Goal: Transaction & Acquisition: Subscribe to service/newsletter

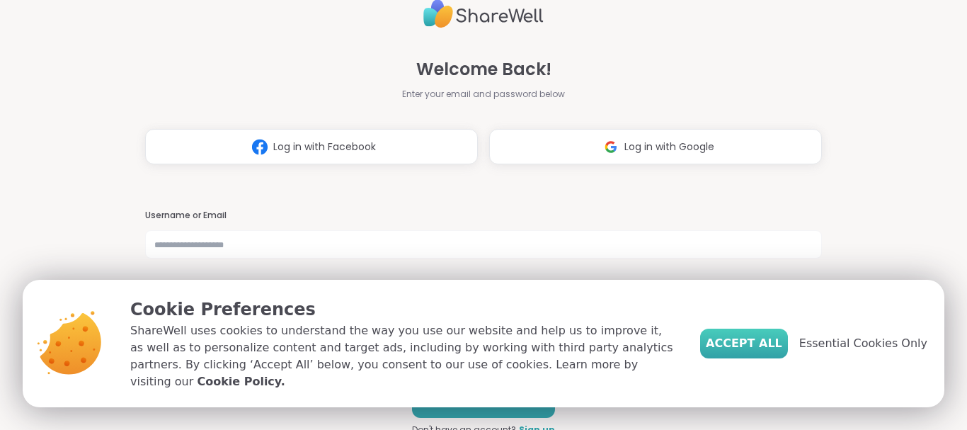
click at [763, 344] on span "Accept All" at bounding box center [744, 343] width 76 height 17
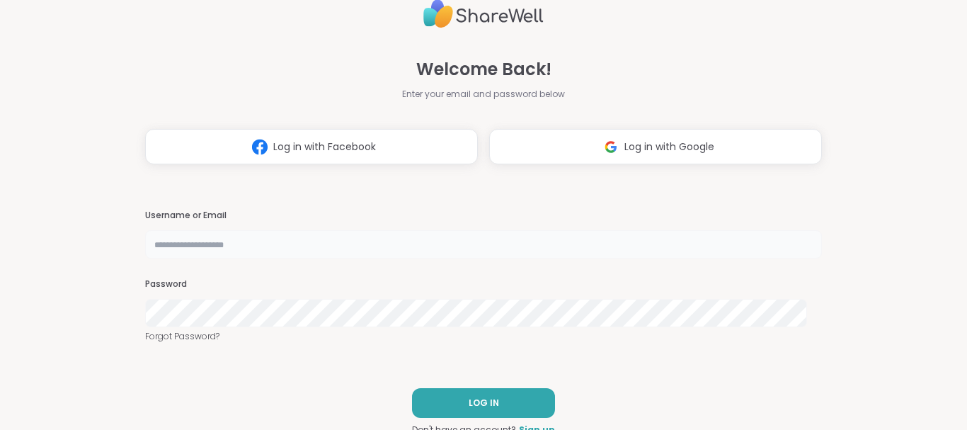
click at [288, 248] on input "text" at bounding box center [483, 244] width 677 height 28
click at [256, 245] on input "**********" at bounding box center [483, 244] width 677 height 28
type input "**********"
click at [476, 396] on span "LOG IN" at bounding box center [484, 402] width 30 height 13
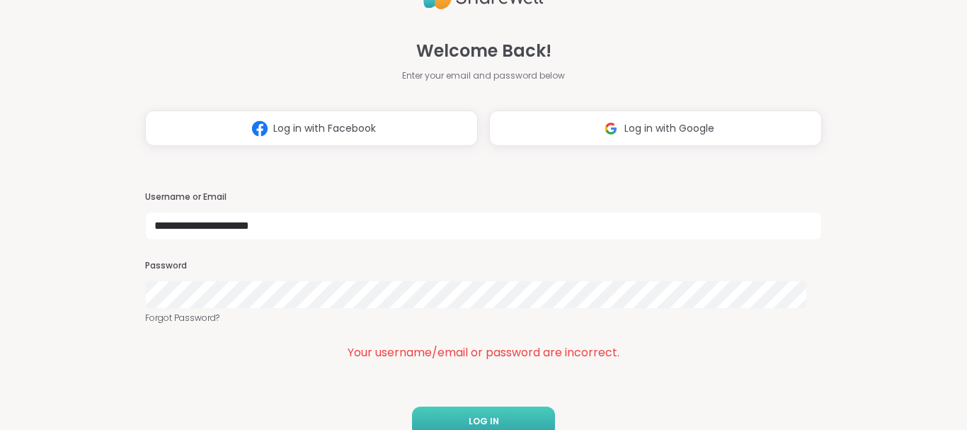
scroll to position [25, 0]
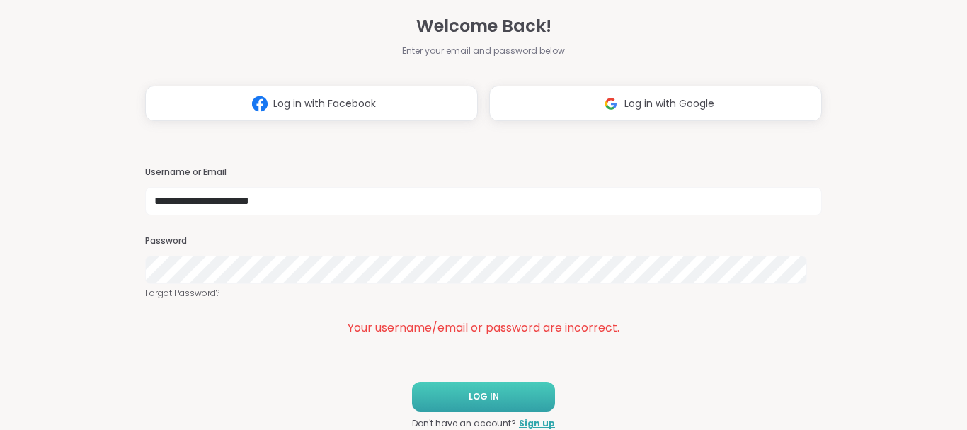
click at [107, 297] on div "**********" at bounding box center [483, 215] width 967 height 430
click at [481, 396] on span "LOG IN" at bounding box center [484, 396] width 30 height 13
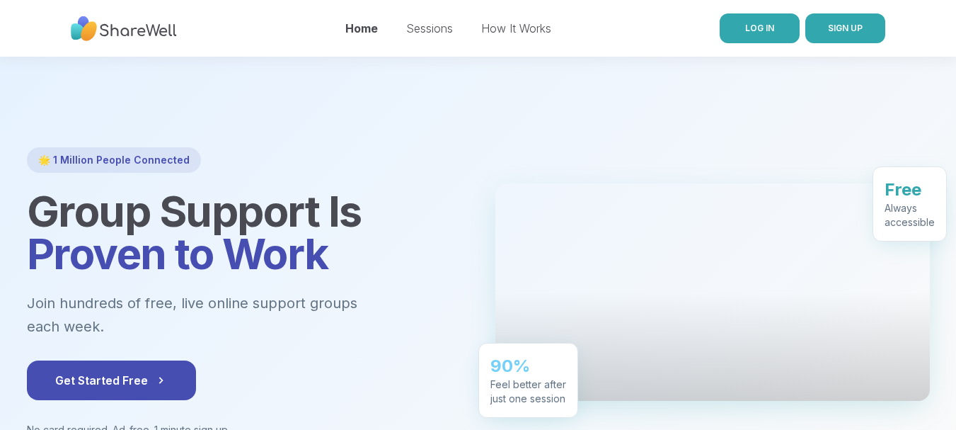
click at [774, 28] on link "LOG IN" at bounding box center [760, 28] width 80 height 30
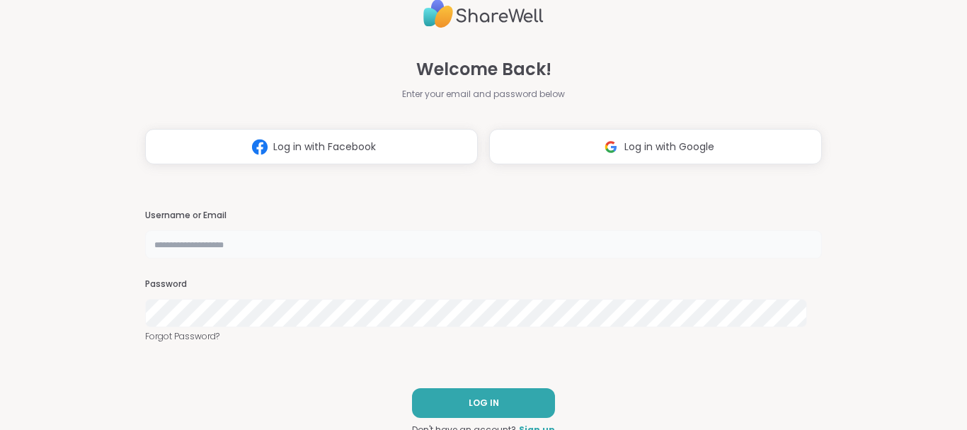
click at [205, 253] on input "text" at bounding box center [483, 244] width 677 height 28
type input "**********"
click at [196, 336] on link "Forgot Password?" at bounding box center [483, 336] width 677 height 13
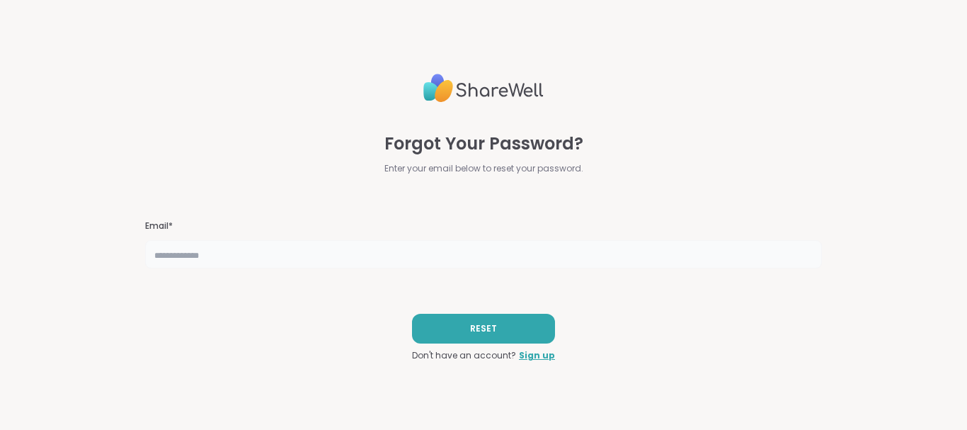
click at [201, 256] on input "text" at bounding box center [483, 254] width 677 height 28
type input "**********"
click at [473, 320] on button "RESET" at bounding box center [483, 329] width 143 height 30
click at [539, 357] on link "Sign up" at bounding box center [537, 355] width 36 height 13
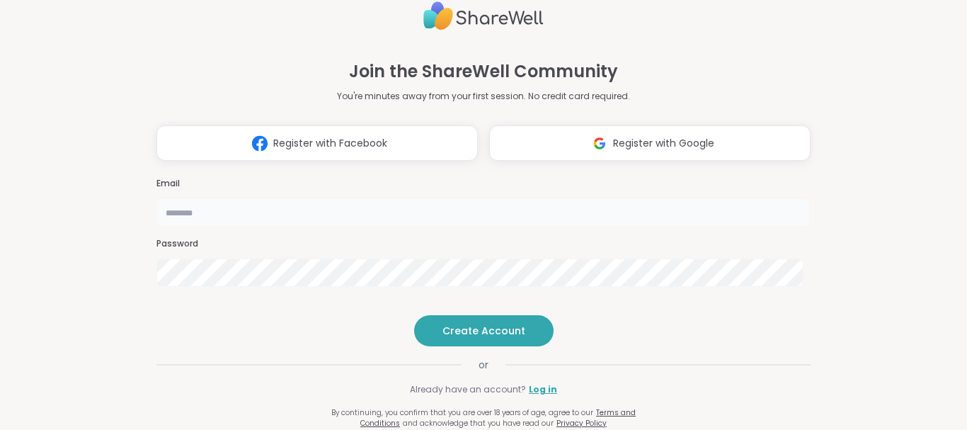
drag, startPoint x: 230, startPoint y: 213, endPoint x: 224, endPoint y: 205, distance: 10.1
click at [228, 210] on input "email" at bounding box center [483, 212] width 654 height 28
type input "**********"
click at [447, 338] on span "Create Account" at bounding box center [483, 330] width 83 height 14
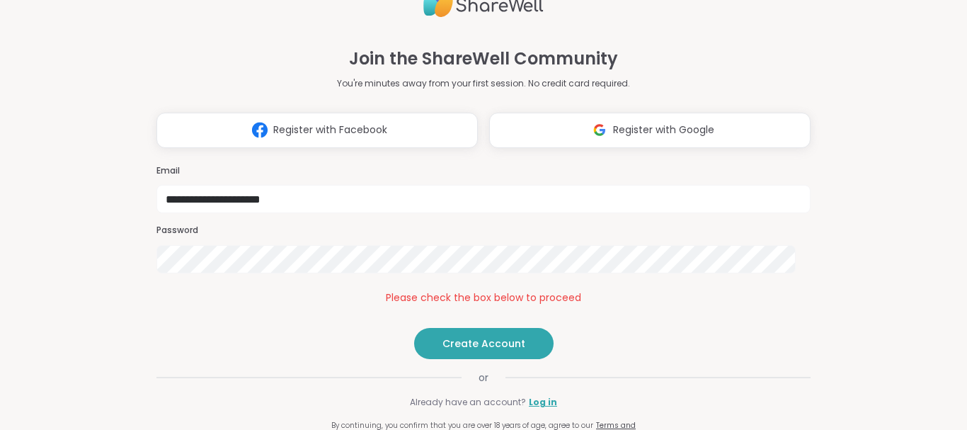
scroll to position [37, 0]
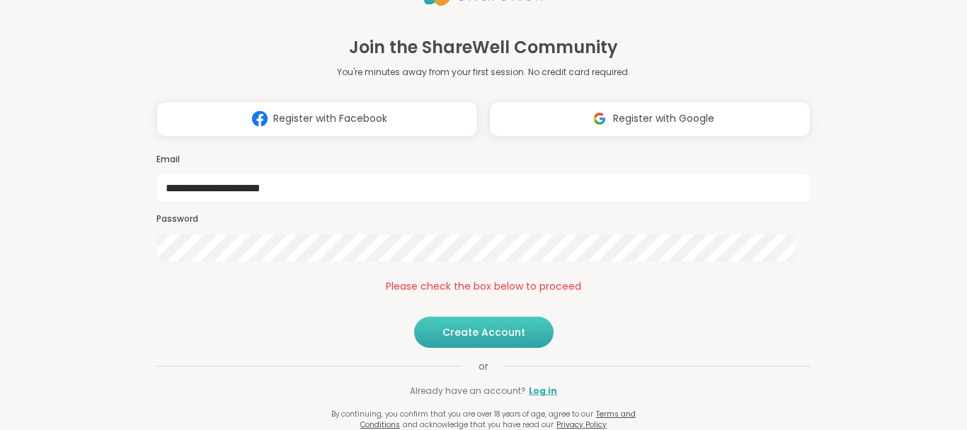
click at [469, 334] on span "Create Account" at bounding box center [483, 332] width 83 height 14
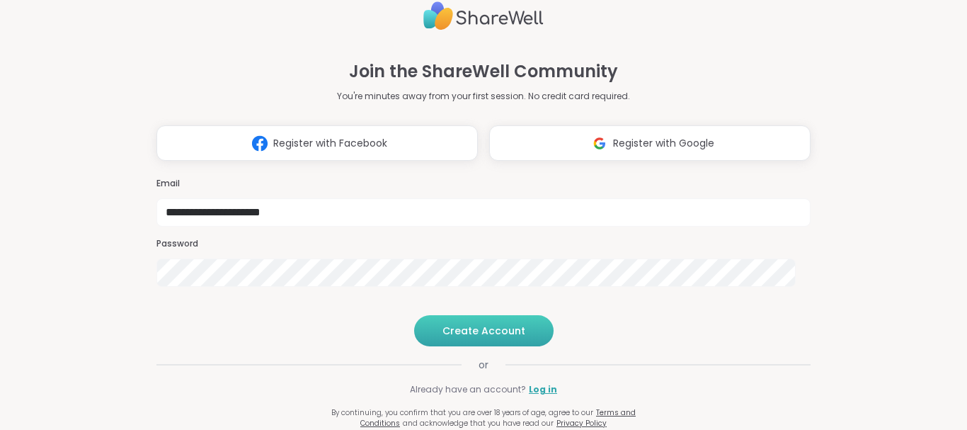
scroll to position [24, 0]
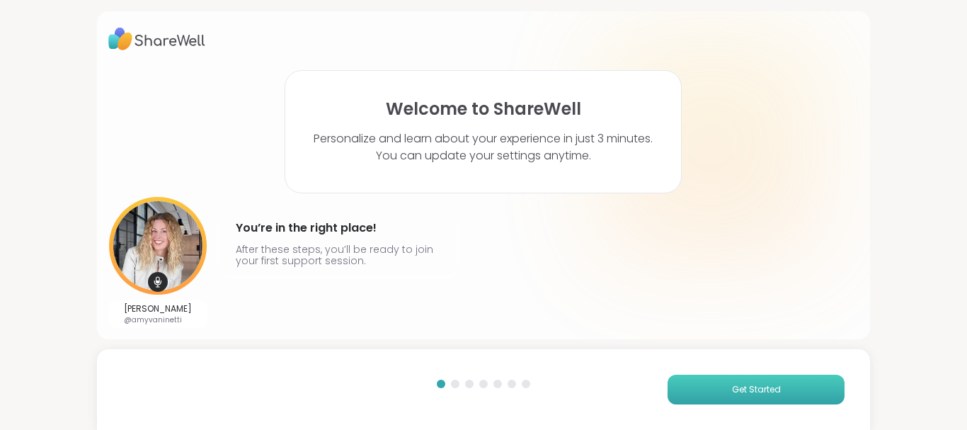
click at [740, 399] on button "Get Started" at bounding box center [755, 389] width 177 height 30
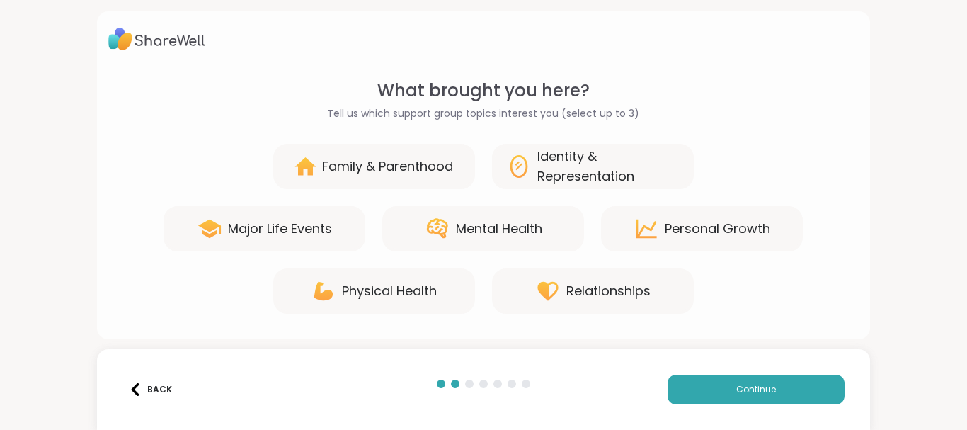
click at [586, 287] on div "Relationships" at bounding box center [608, 291] width 84 height 20
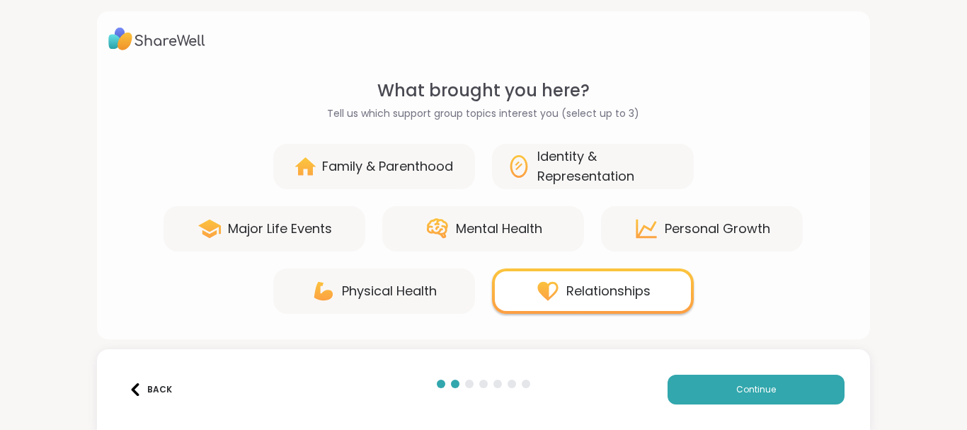
click at [483, 226] on div "Mental Health" at bounding box center [499, 229] width 86 height 20
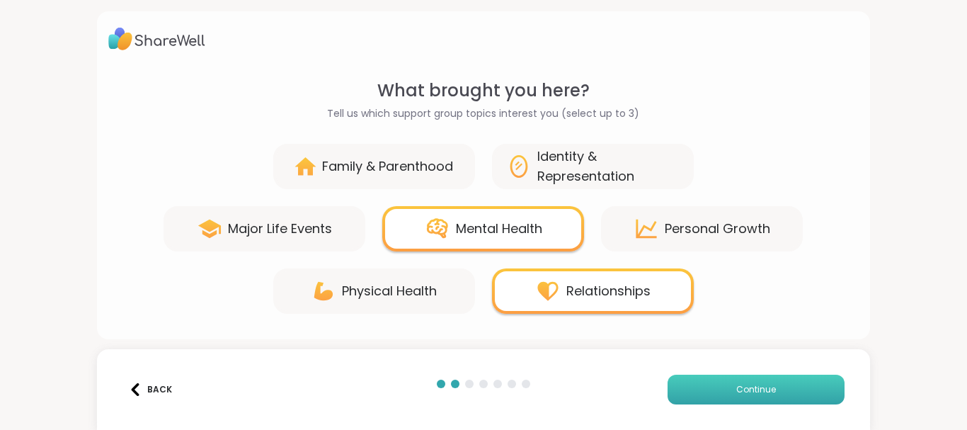
click at [757, 391] on span "Continue" at bounding box center [756, 389] width 40 height 13
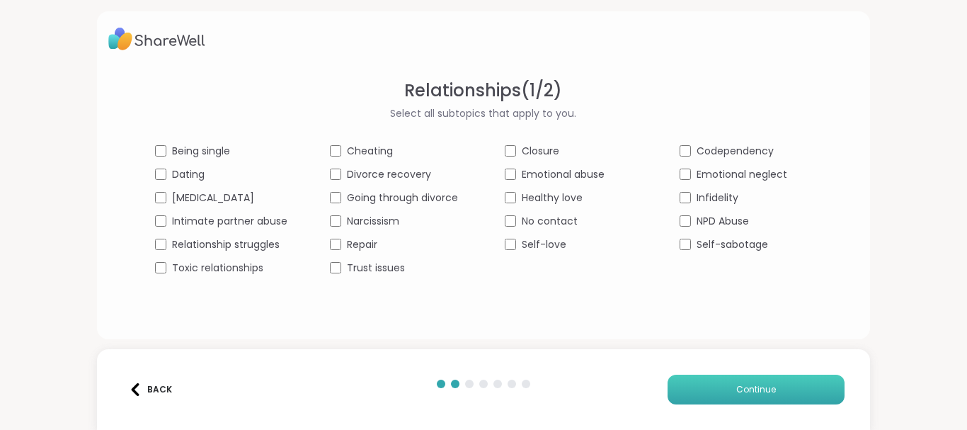
click at [749, 387] on span "Continue" at bounding box center [756, 389] width 40 height 13
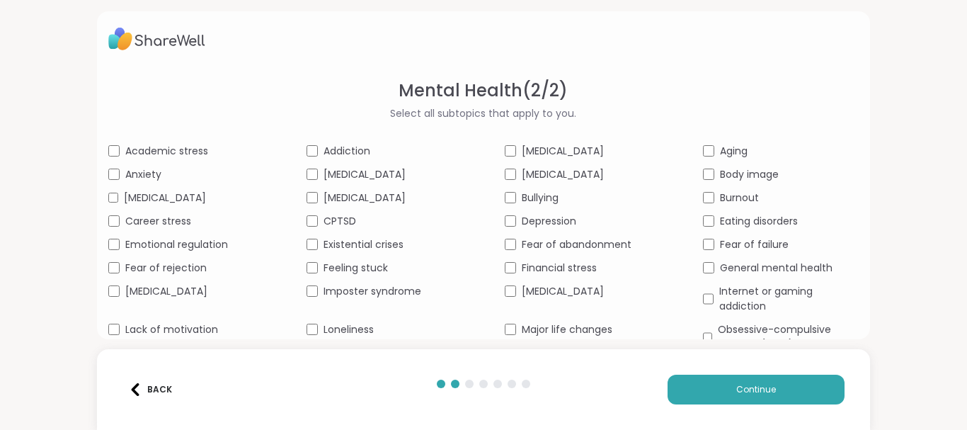
scroll to position [98, 0]
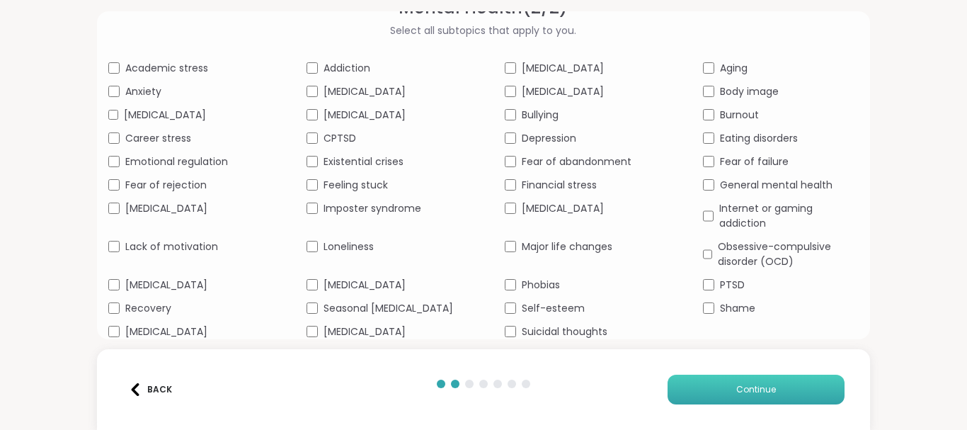
click at [724, 382] on button "Continue" at bounding box center [755, 389] width 177 height 30
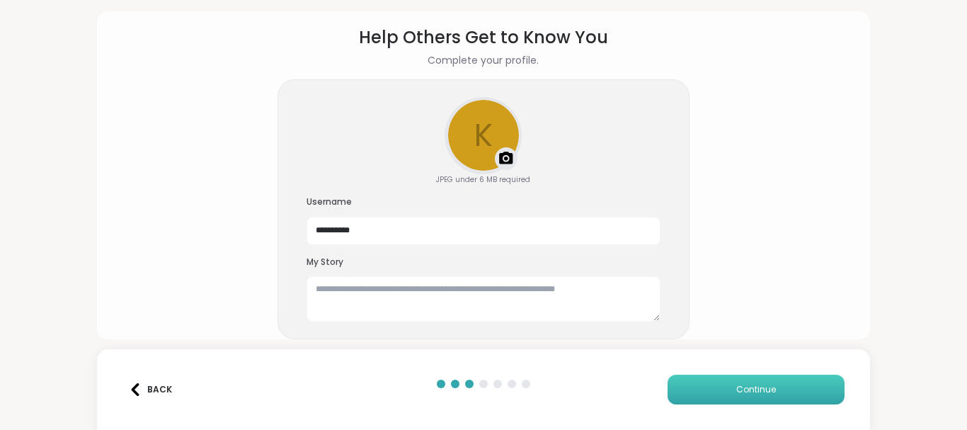
scroll to position [53, 0]
drag, startPoint x: 367, startPoint y: 230, endPoint x: 329, endPoint y: 247, distance: 41.2
click at [318, 243] on input "**********" at bounding box center [483, 231] width 354 height 28
click at [369, 183] on div "**********" at bounding box center [483, 209] width 412 height 260
click at [343, 294] on textarea at bounding box center [483, 298] width 354 height 45
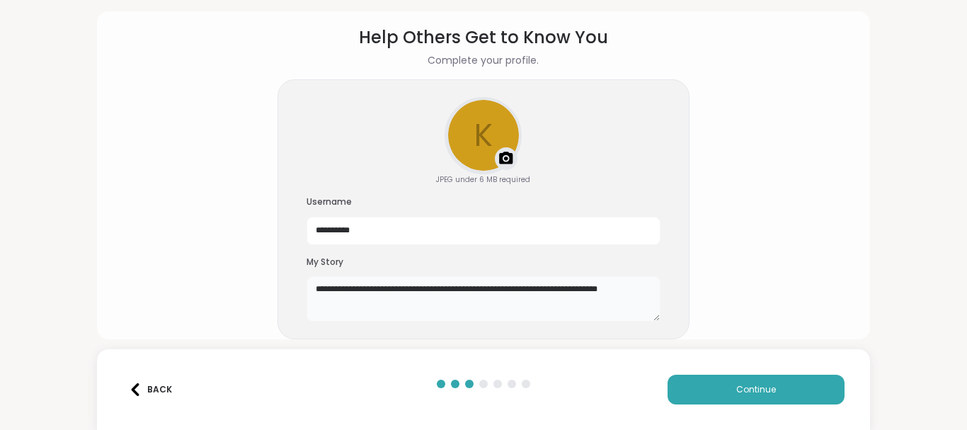
click at [544, 285] on textarea "**********" at bounding box center [483, 298] width 354 height 45
click at [407, 302] on textarea "**********" at bounding box center [483, 298] width 354 height 45
click at [366, 311] on textarea "**********" at bounding box center [483, 298] width 354 height 45
click at [404, 317] on textarea "**********" at bounding box center [483, 298] width 354 height 45
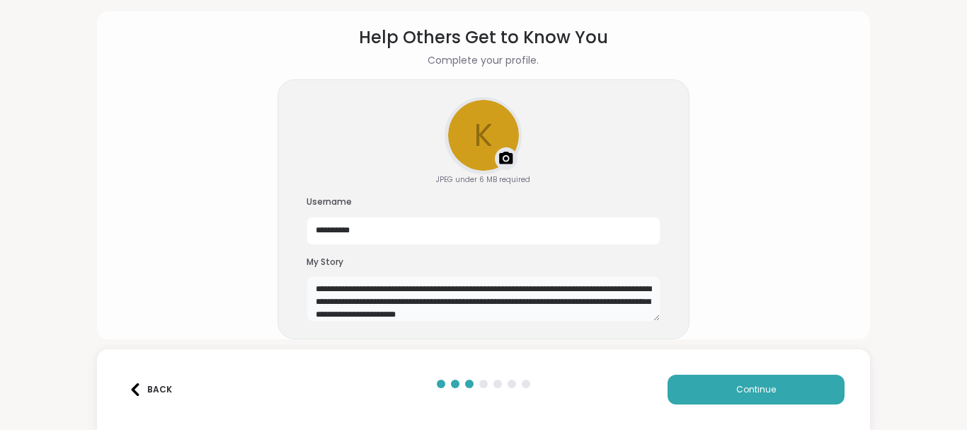
click at [448, 316] on textarea "**********" at bounding box center [483, 298] width 354 height 45
click at [638, 316] on textarea "**********" at bounding box center [483, 298] width 354 height 45
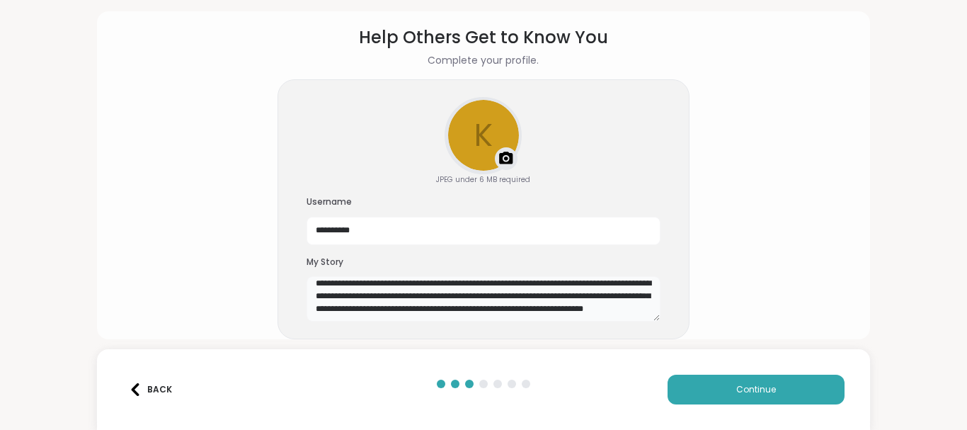
click at [510, 314] on textarea "**********" at bounding box center [483, 298] width 354 height 45
click at [408, 302] on textarea "**********" at bounding box center [483, 298] width 354 height 45
click at [340, 309] on textarea "**********" at bounding box center [483, 298] width 354 height 45
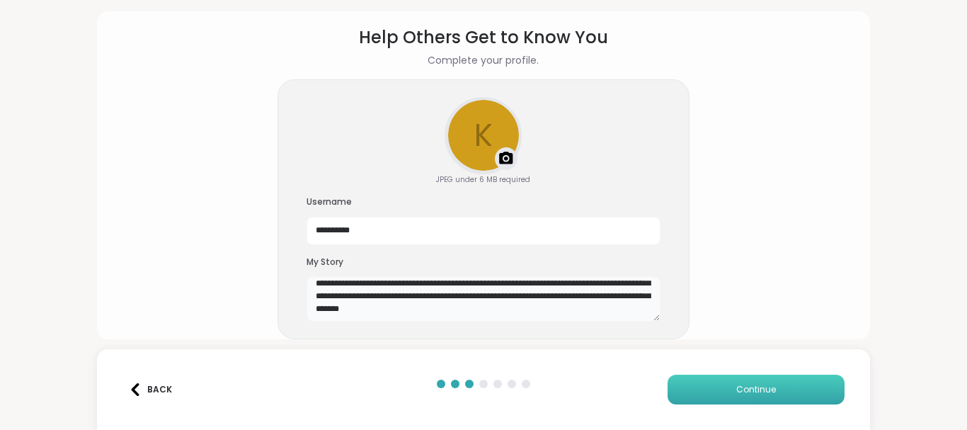
type textarea "**********"
click at [750, 380] on button "Continue" at bounding box center [755, 389] width 177 height 30
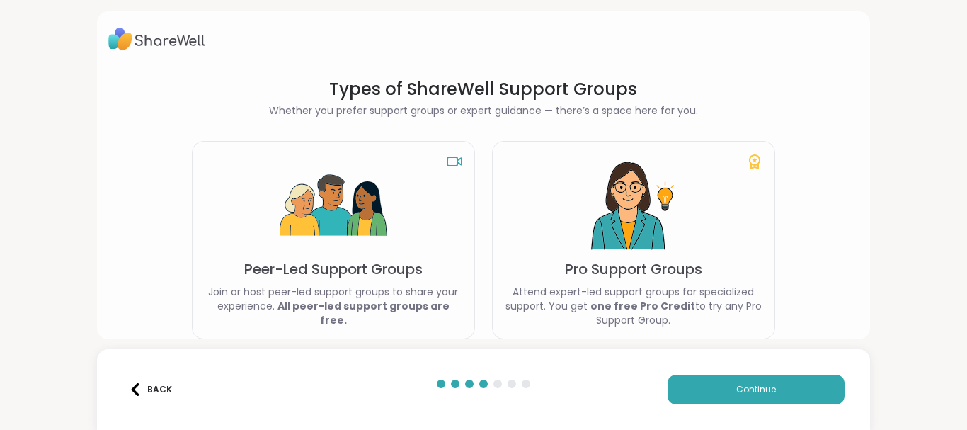
scroll to position [62, 0]
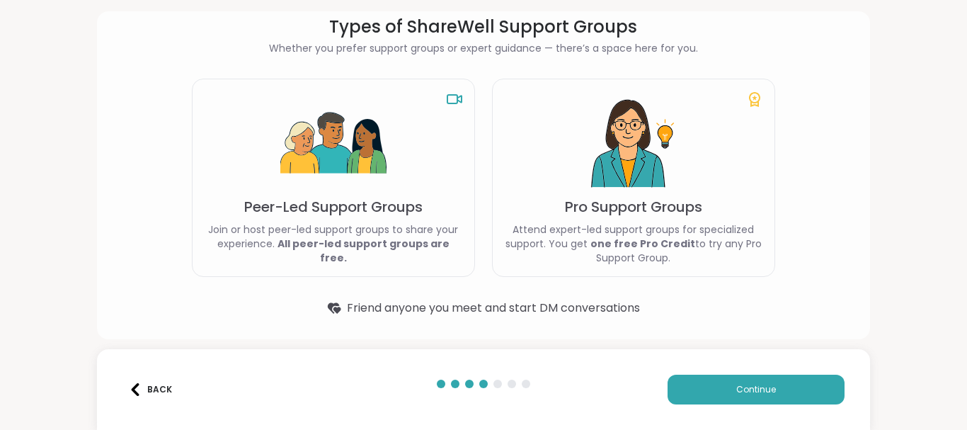
click at [299, 181] on img at bounding box center [333, 144] width 106 height 106
click at [736, 389] on span "Continue" at bounding box center [756, 389] width 40 height 13
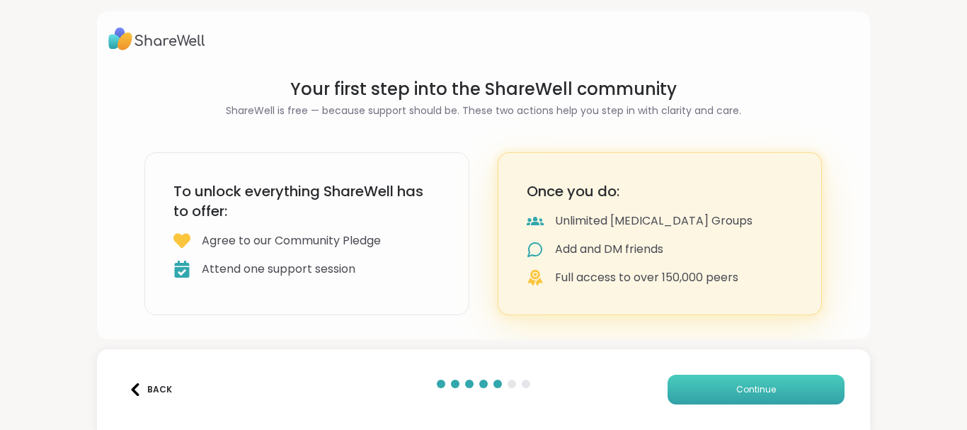
scroll to position [0, 0]
click at [759, 398] on button "Continue" at bounding box center [755, 389] width 177 height 30
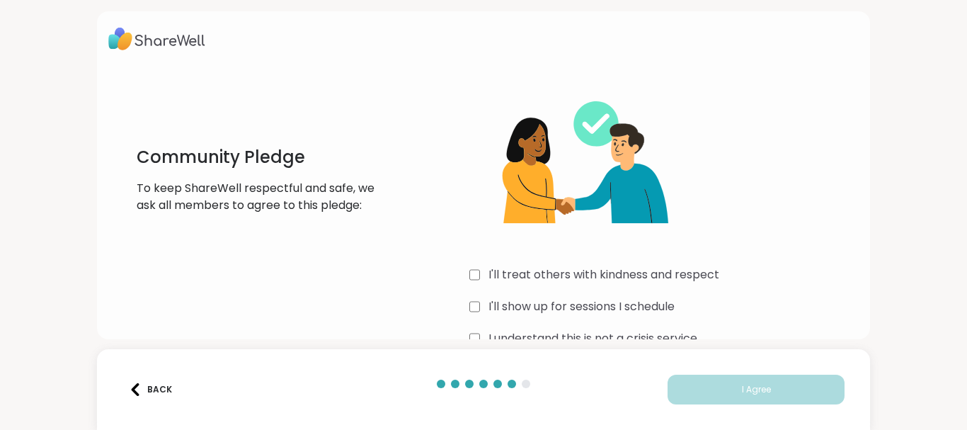
scroll to position [34, 0]
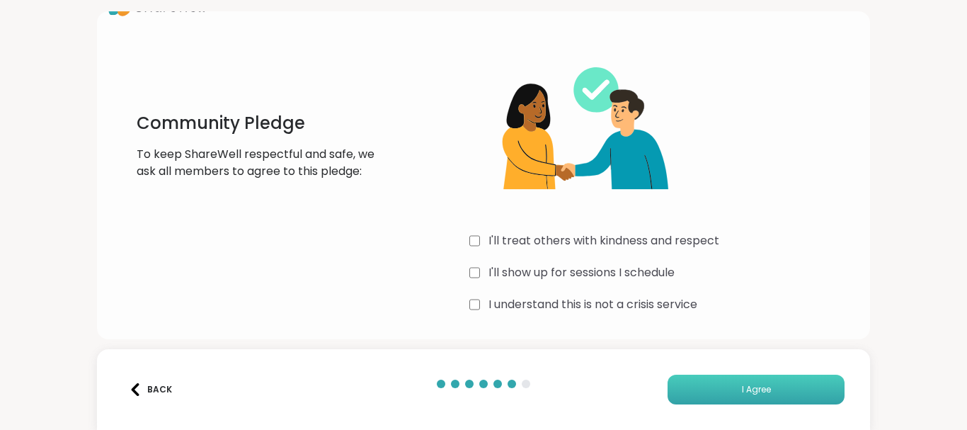
click at [745, 396] on button "I Agree" at bounding box center [755, 389] width 177 height 30
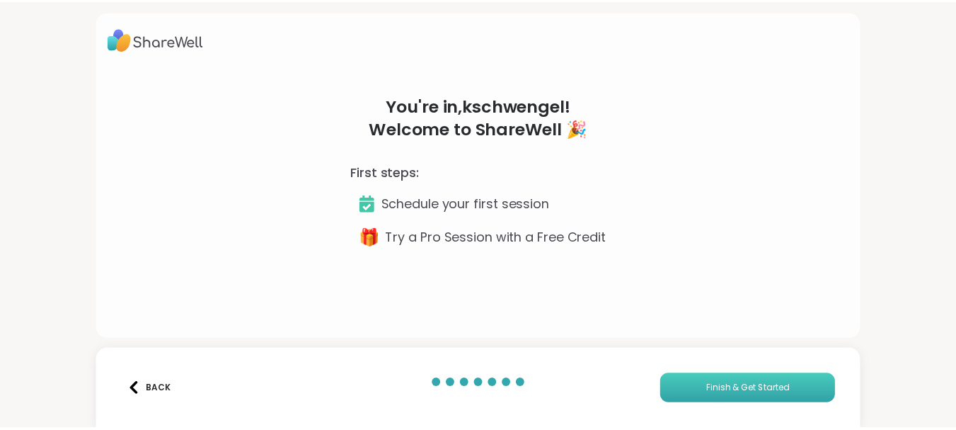
scroll to position [0, 0]
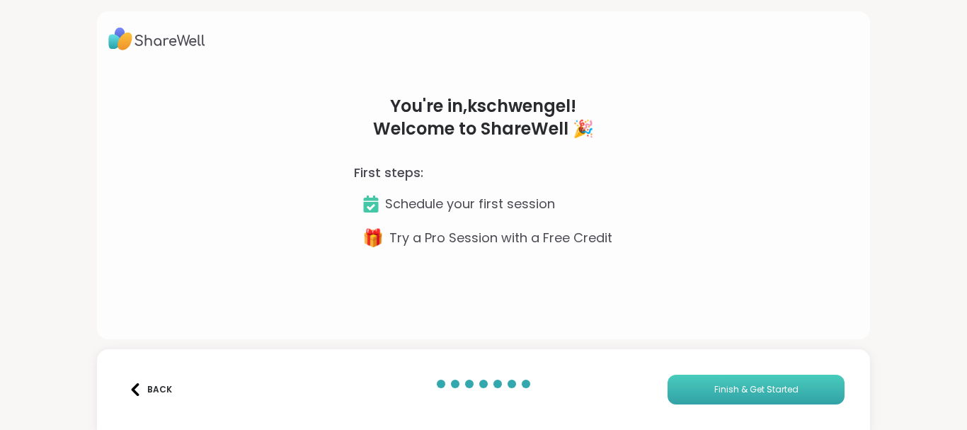
click at [752, 388] on span "Finish & Get Started" at bounding box center [756, 389] width 84 height 13
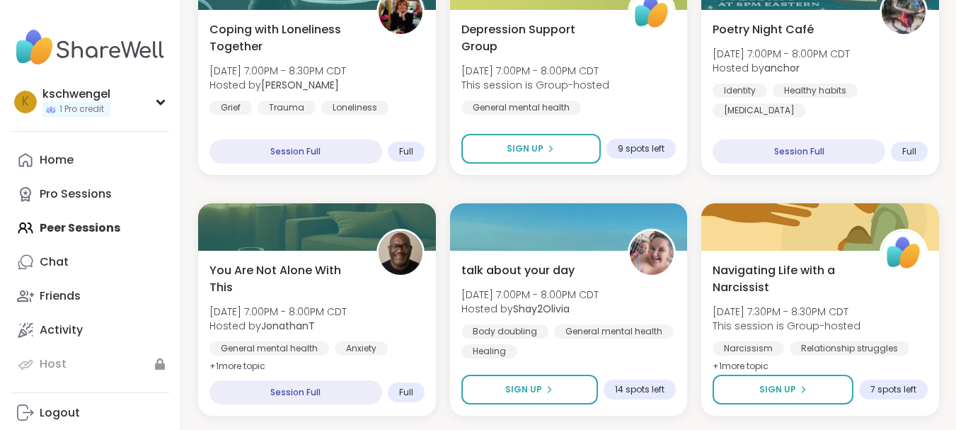
scroll to position [2762, 0]
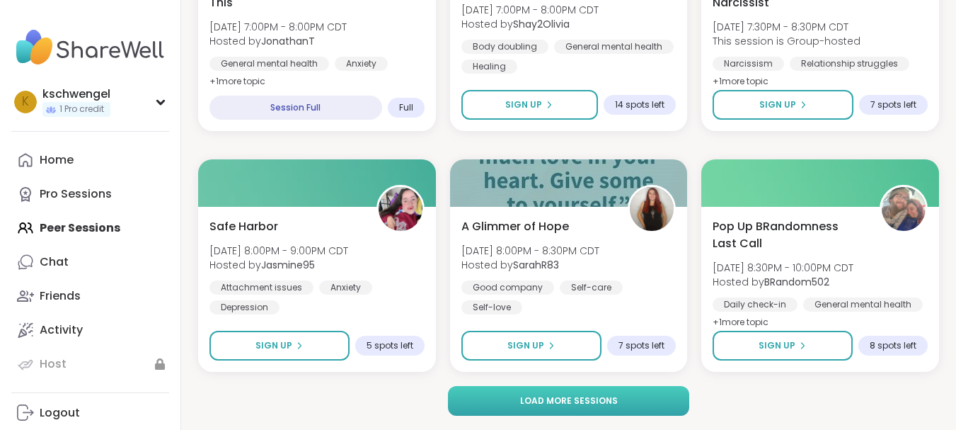
click at [585, 399] on span "Load more sessions" at bounding box center [569, 400] width 98 height 13
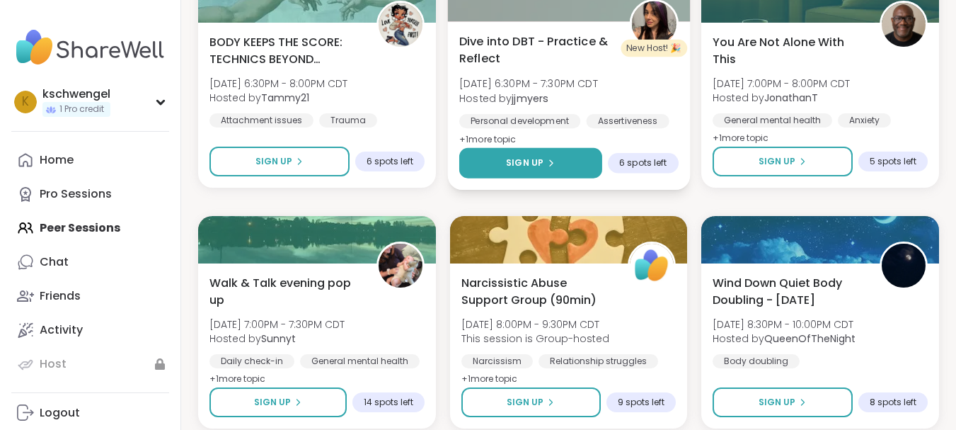
scroll to position [5649, 0]
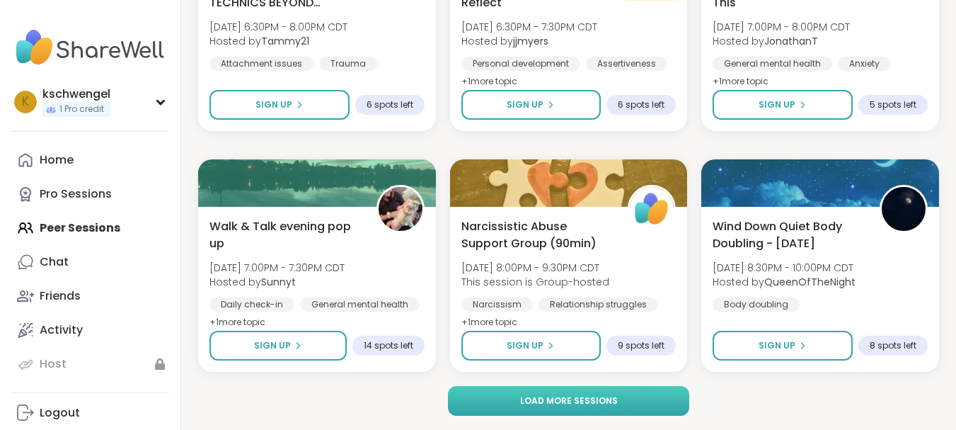
click at [581, 396] on span "Load more sessions" at bounding box center [569, 400] width 98 height 13
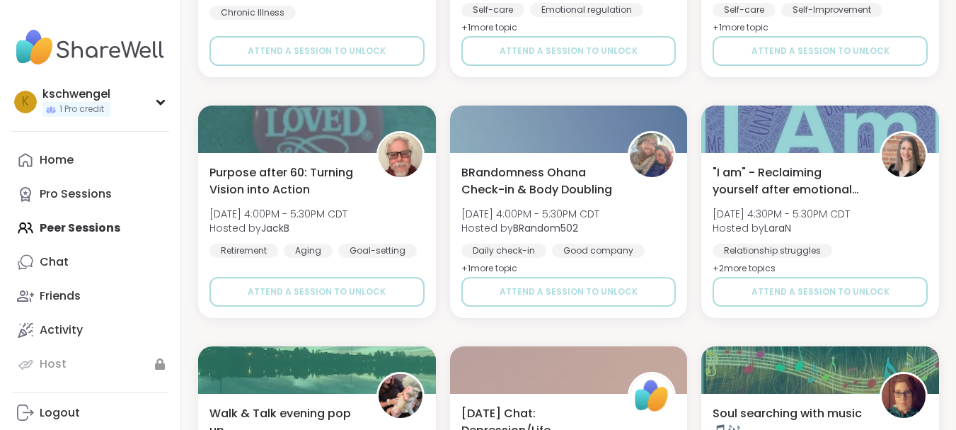
scroll to position [8537, 0]
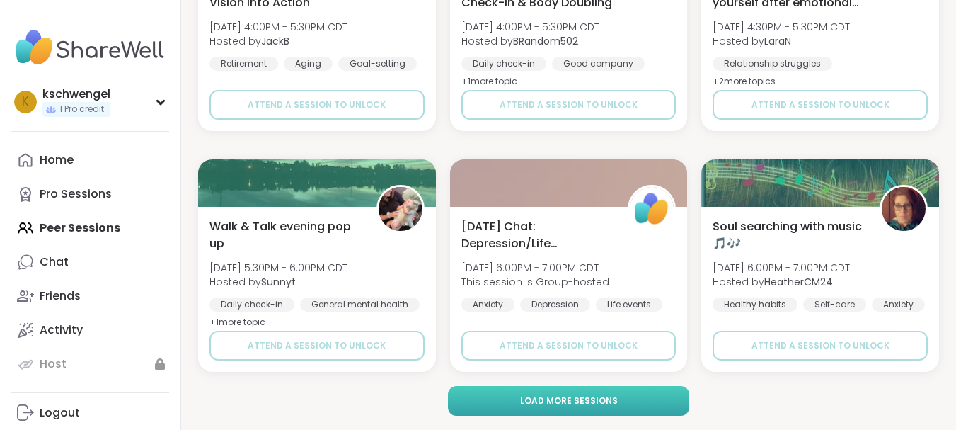
click at [585, 403] on span "Load more sessions" at bounding box center [569, 400] width 98 height 13
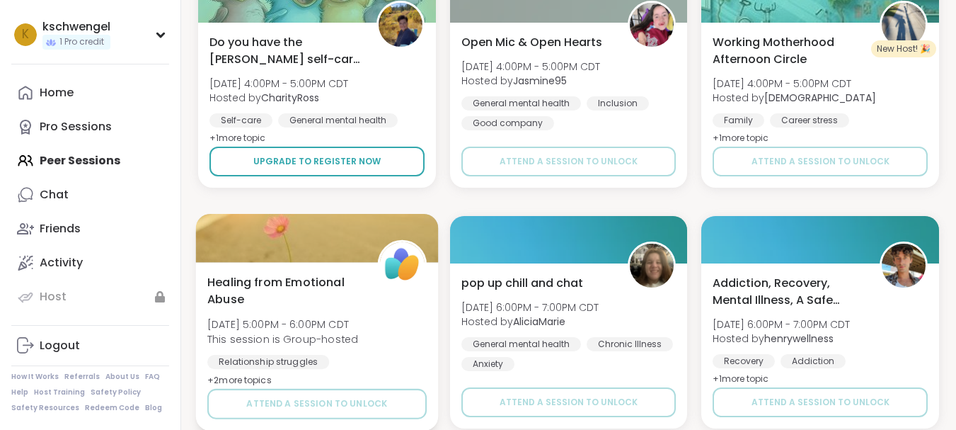
scroll to position [11425, 0]
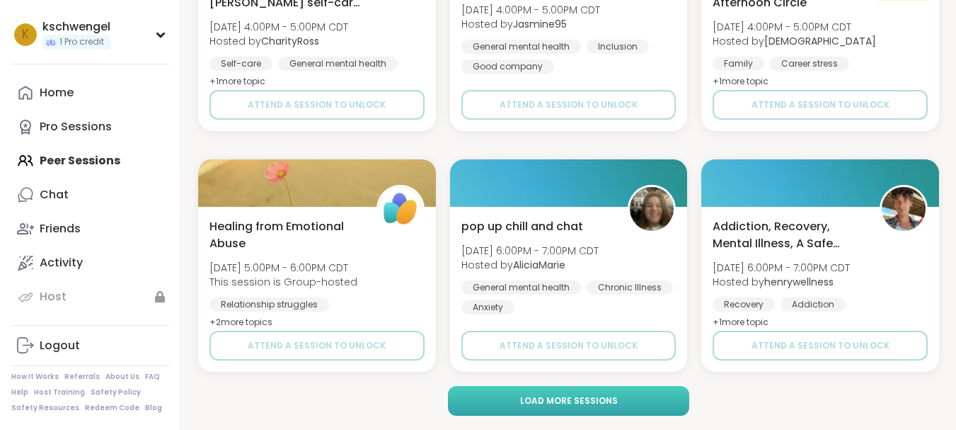
click at [567, 404] on span "Load more sessions" at bounding box center [569, 400] width 98 height 13
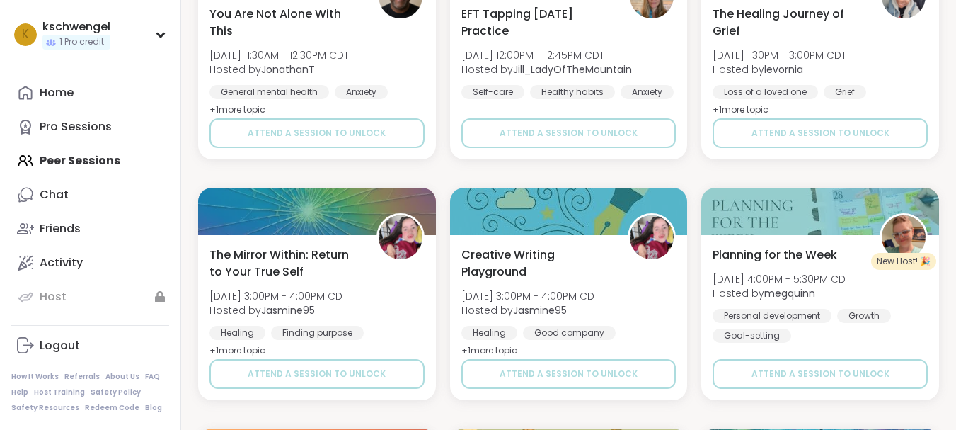
scroll to position [14312, 0]
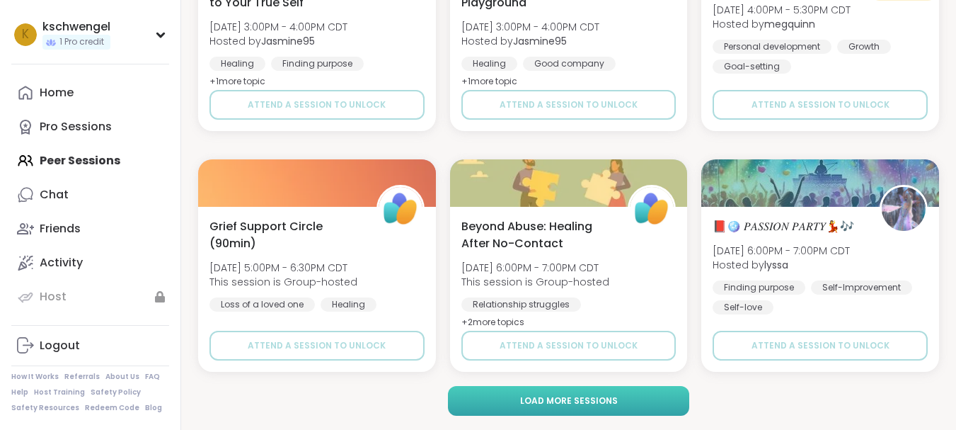
click at [561, 402] on span "Load more sessions" at bounding box center [569, 400] width 98 height 13
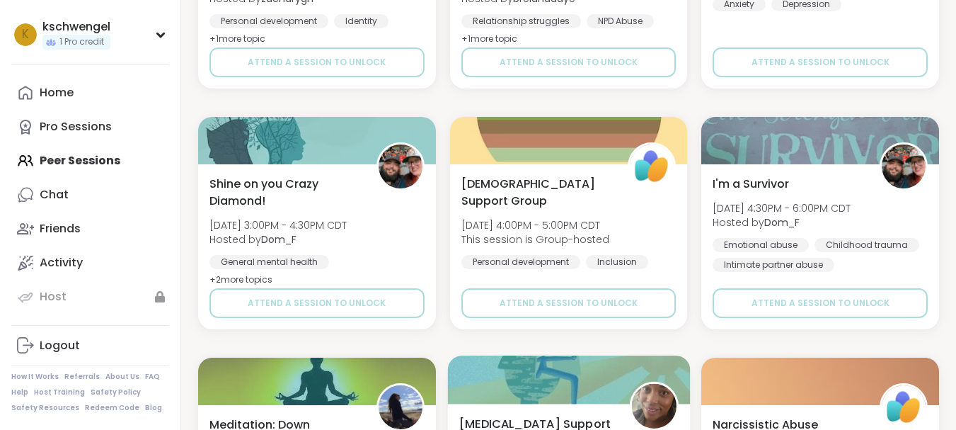
scroll to position [17200, 0]
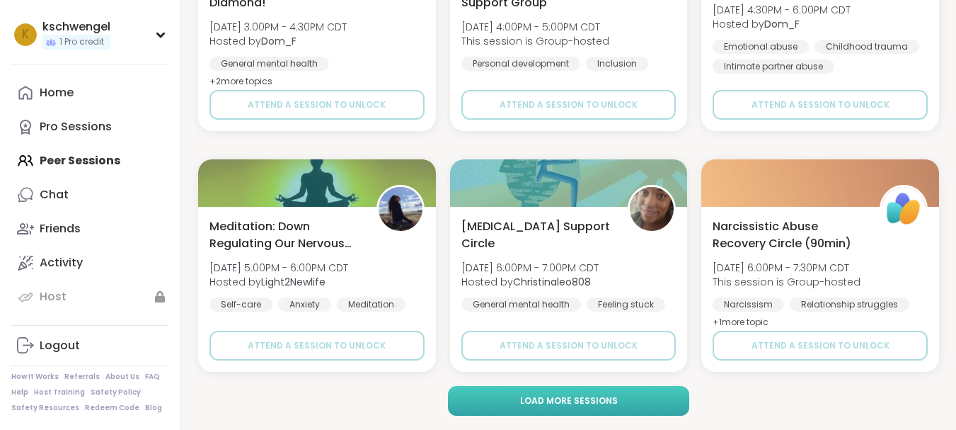
click at [546, 401] on span "Load more sessions" at bounding box center [569, 400] width 98 height 13
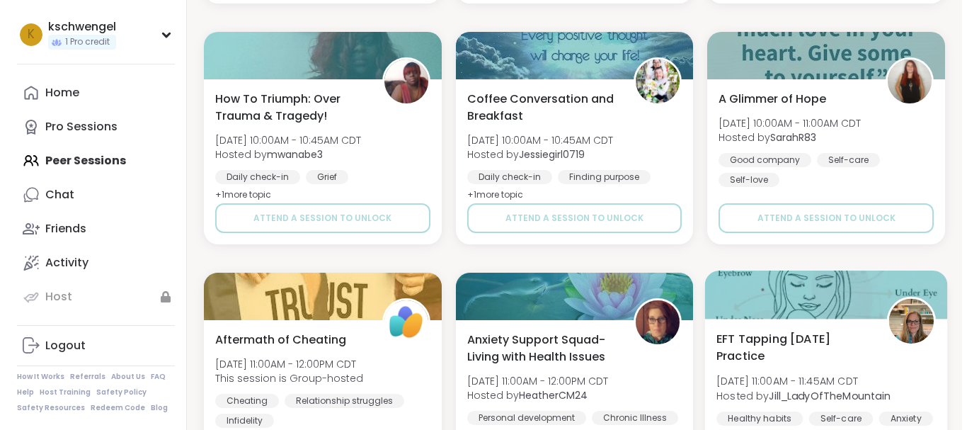
scroll to position [19182, 0]
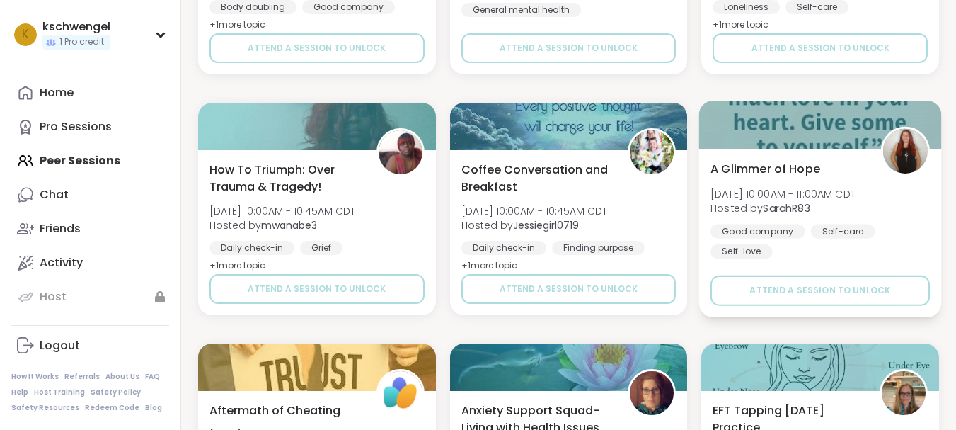
click at [780, 173] on span "A Glimmer of Hope" at bounding box center [766, 168] width 110 height 17
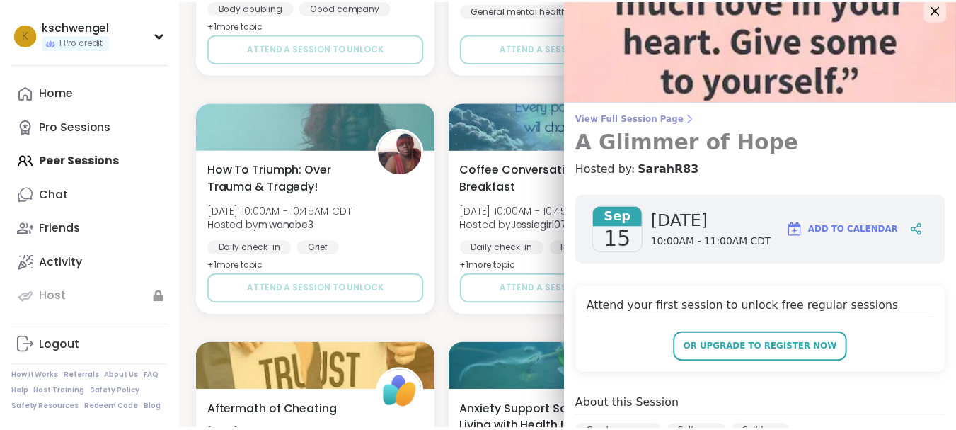
scroll to position [0, 0]
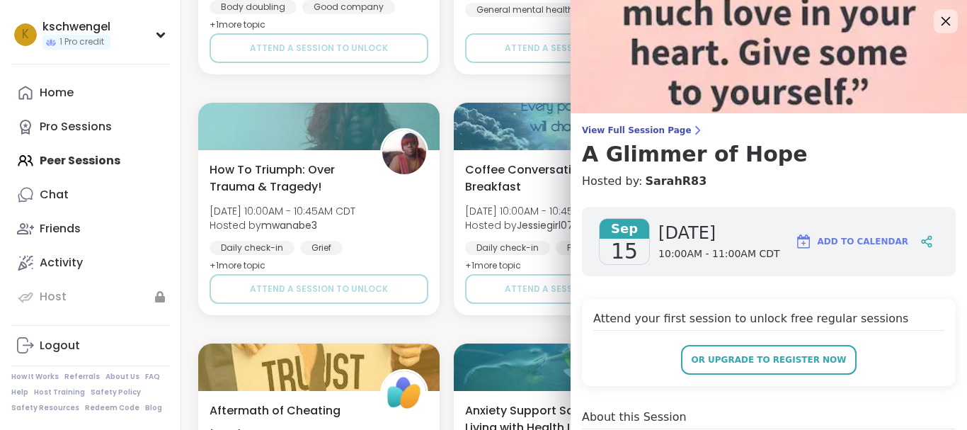
click at [936, 25] on icon at bounding box center [945, 21] width 18 height 18
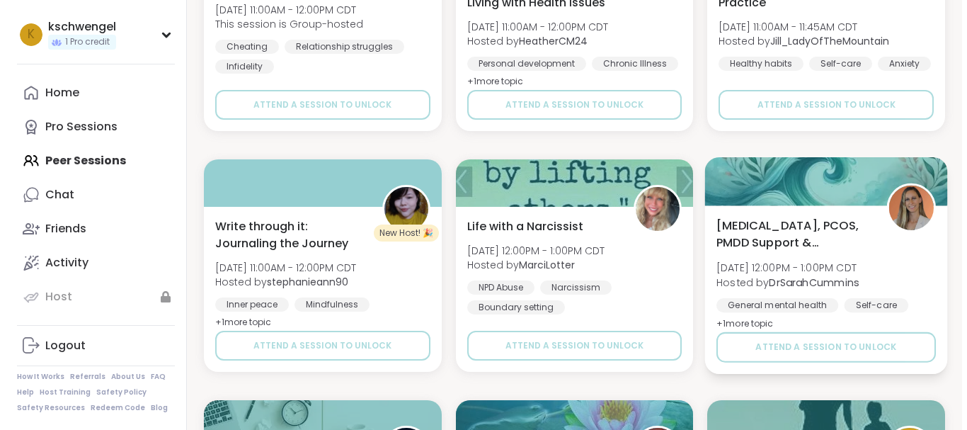
scroll to position [19677, 0]
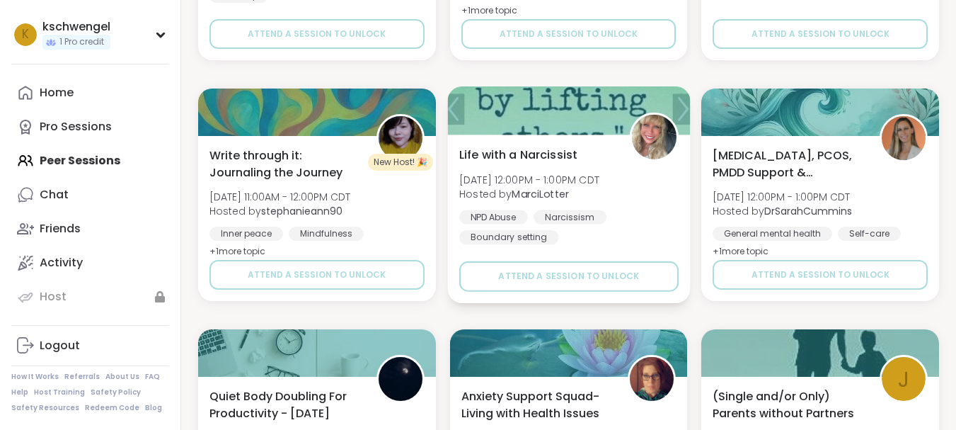
click at [506, 152] on span "Life with a Narcissist" at bounding box center [518, 154] width 118 height 17
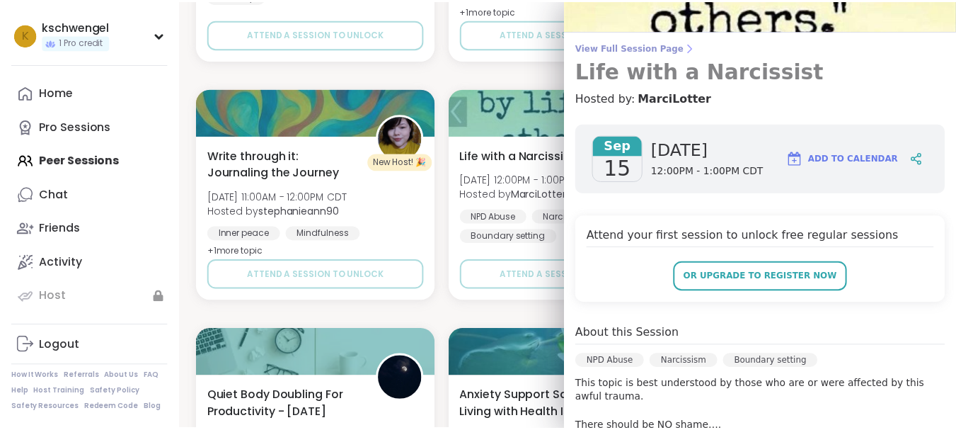
scroll to position [0, 0]
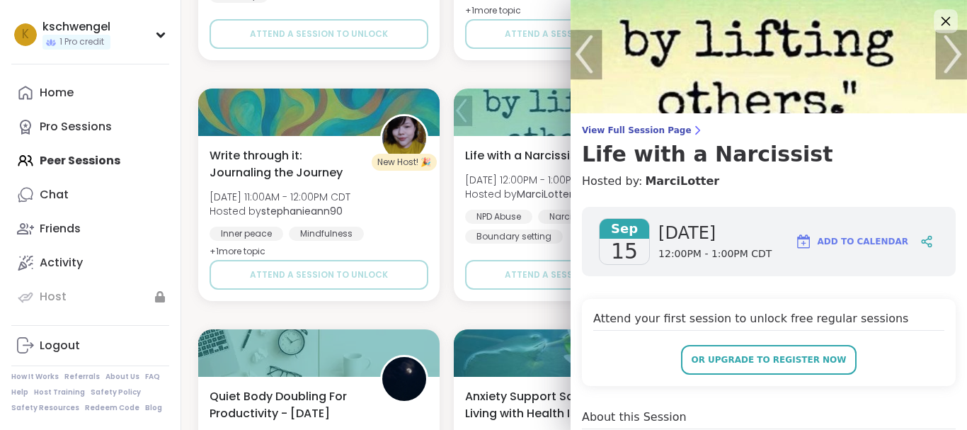
click at [941, 20] on icon at bounding box center [945, 21] width 9 height 9
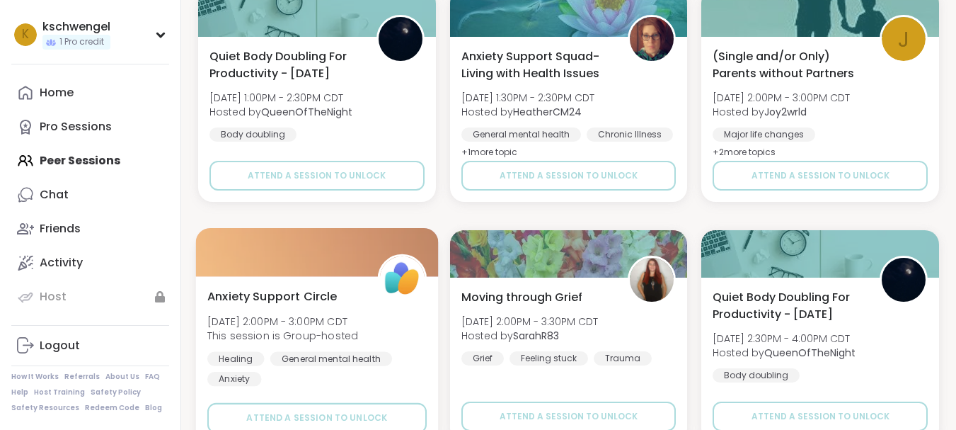
scroll to position [20088, 0]
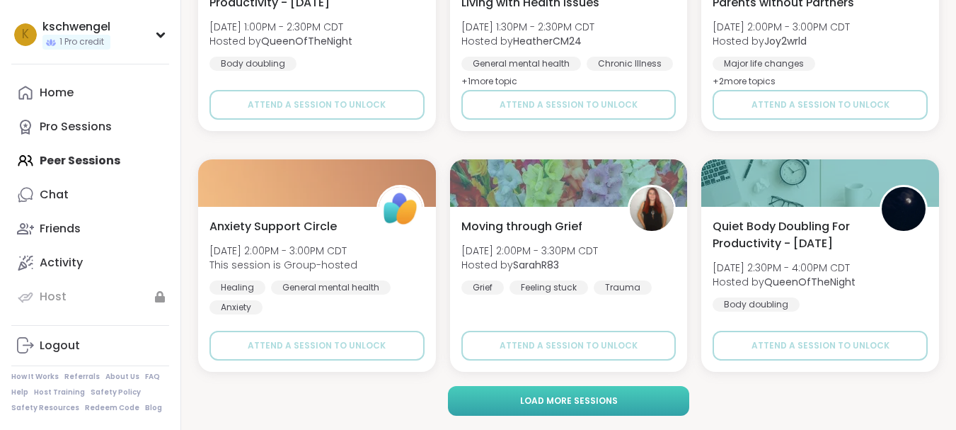
click at [551, 396] on span "Load more sessions" at bounding box center [569, 400] width 98 height 13
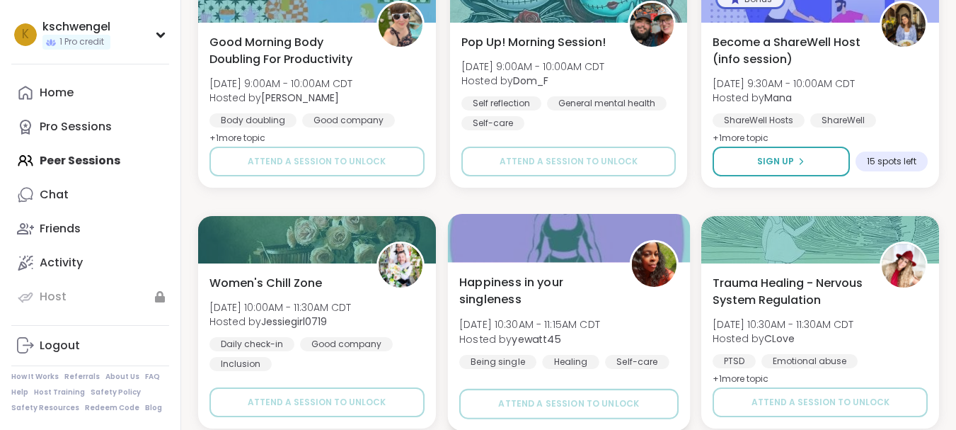
scroll to position [22975, 0]
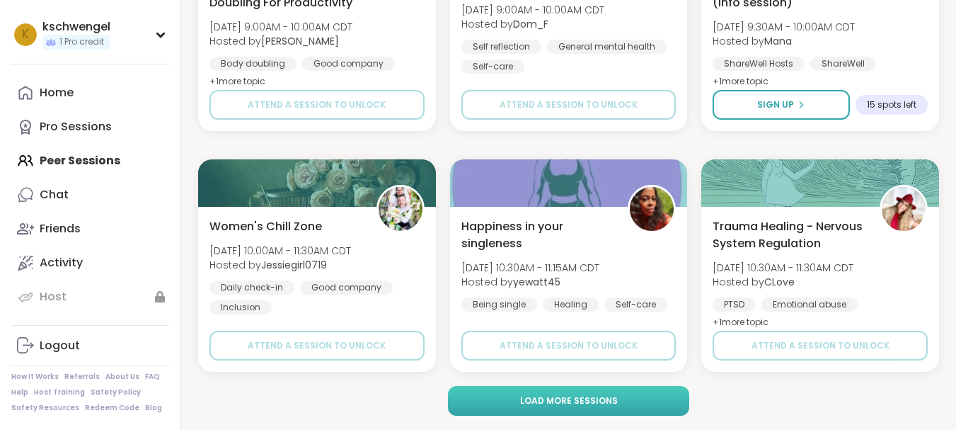
click at [547, 403] on span "Load more sessions" at bounding box center [569, 400] width 98 height 13
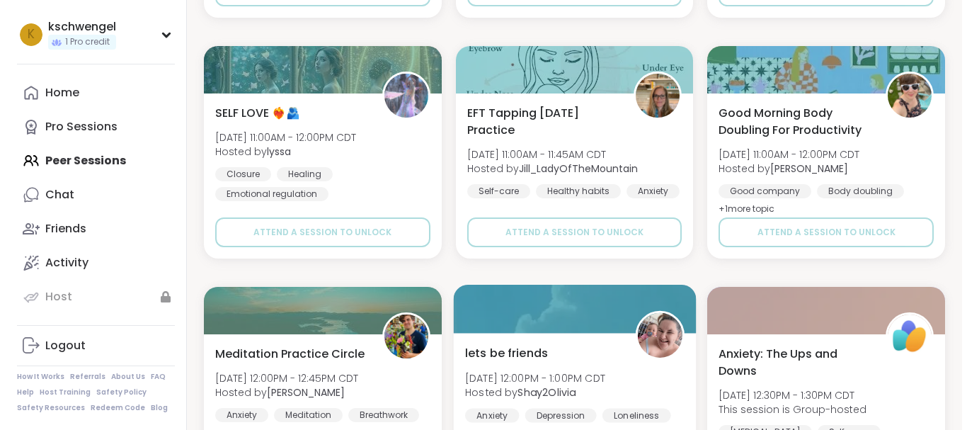
scroll to position [23400, 0]
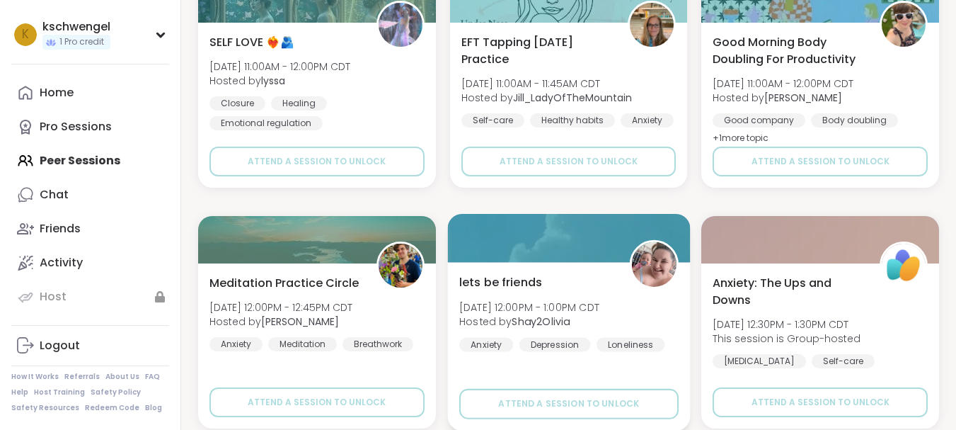
click at [503, 281] on span "lets be friends" at bounding box center [500, 281] width 83 height 17
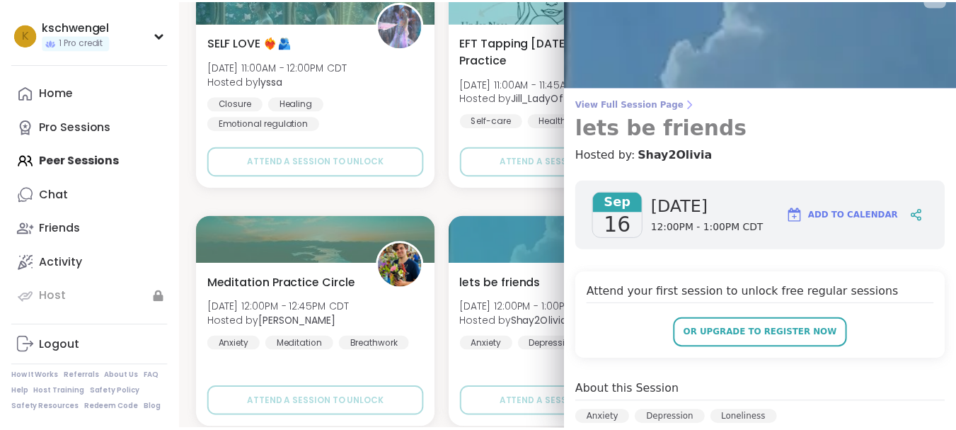
scroll to position [0, 0]
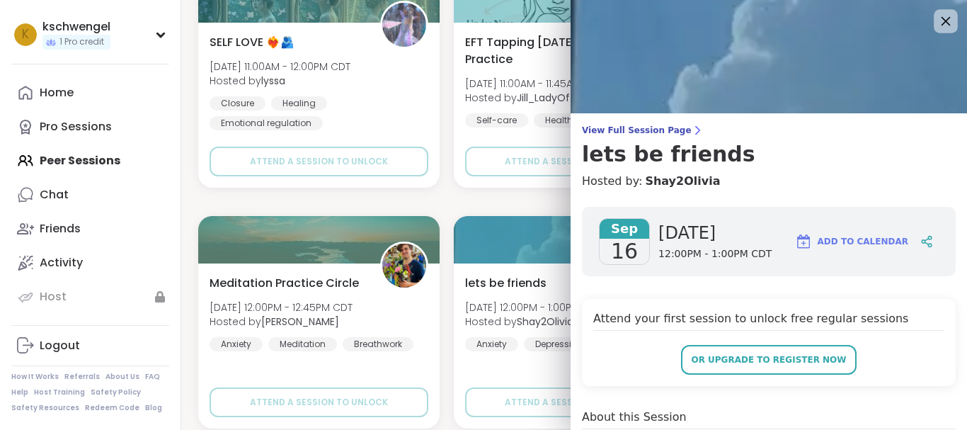
click at [936, 19] on icon at bounding box center [945, 21] width 18 height 18
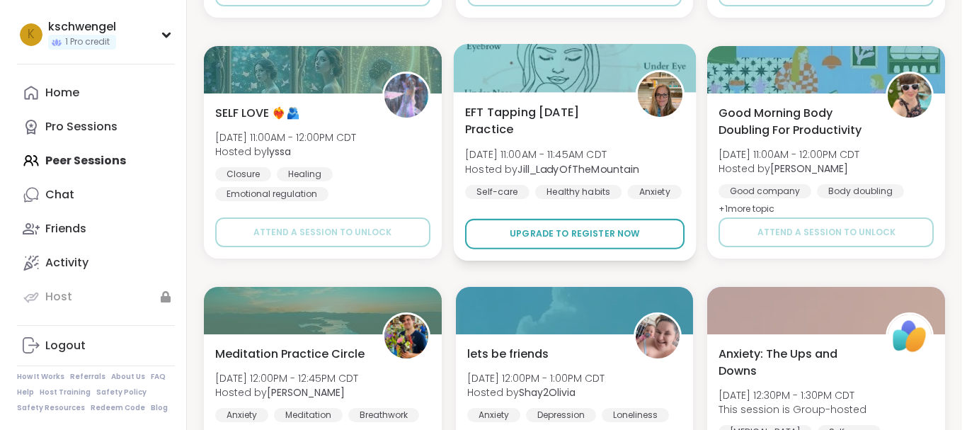
scroll to position [23259, 0]
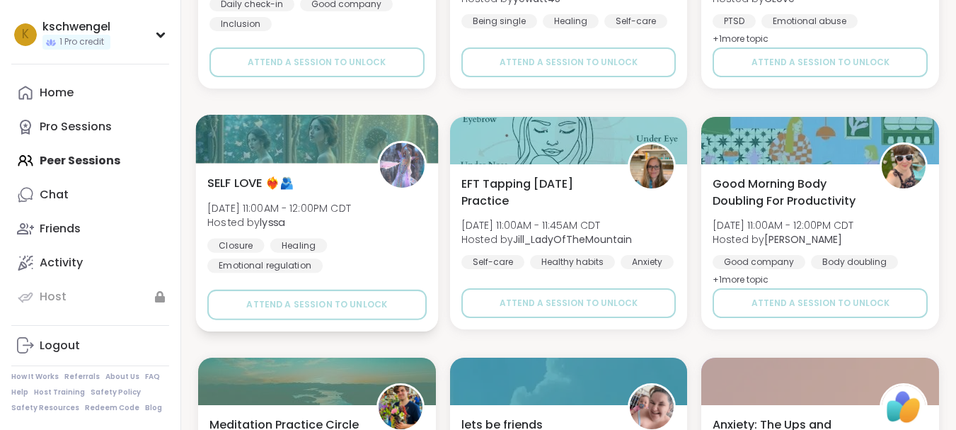
click at [245, 180] on span "SELF LOVE ❤️‍🔥🫂" at bounding box center [250, 182] width 86 height 17
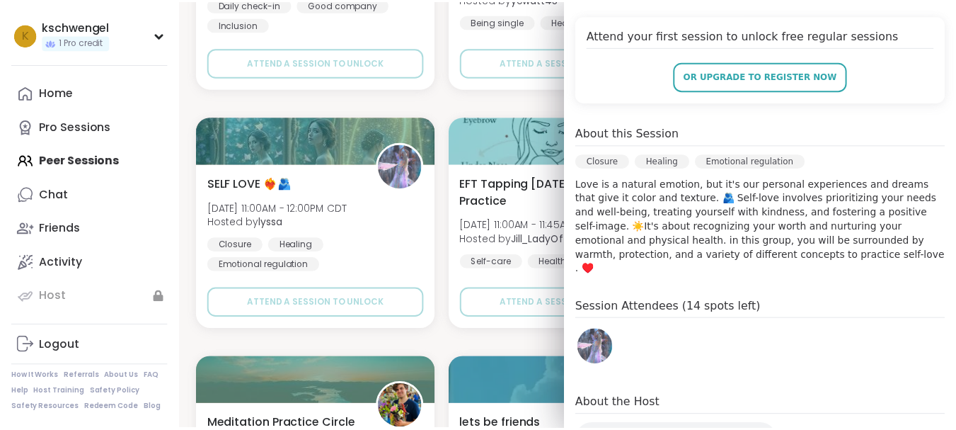
scroll to position [0, 0]
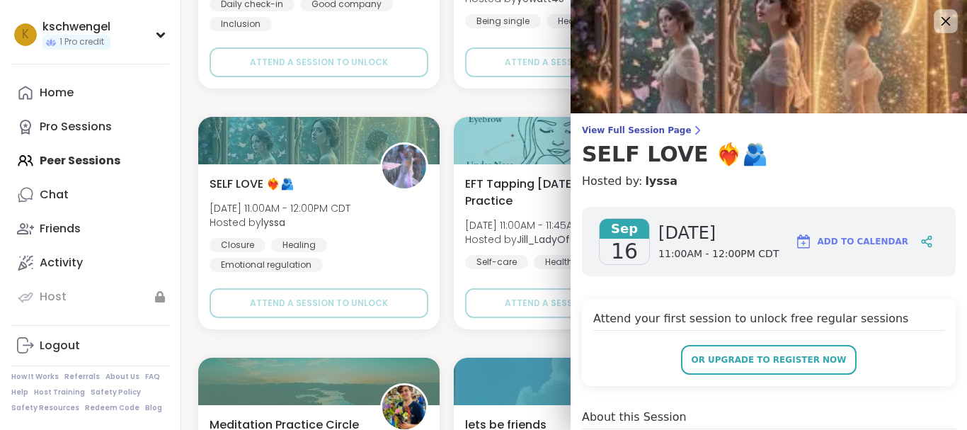
click at [936, 18] on icon at bounding box center [945, 21] width 18 height 18
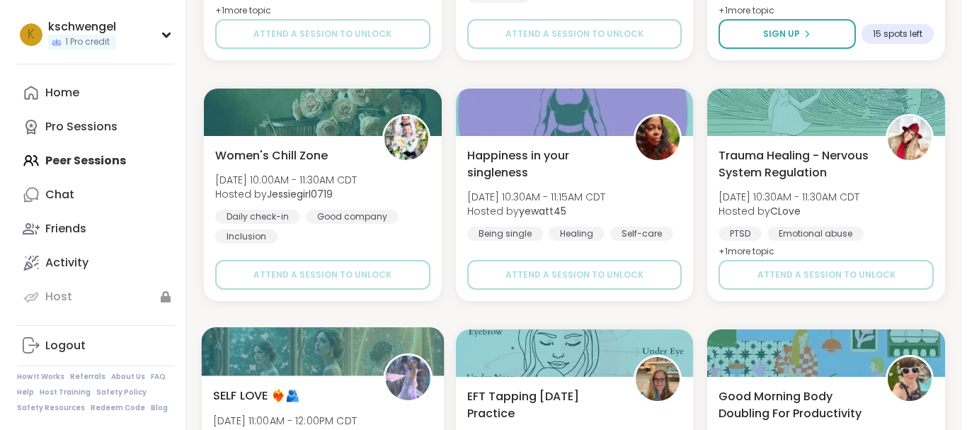
scroll to position [23117, 0]
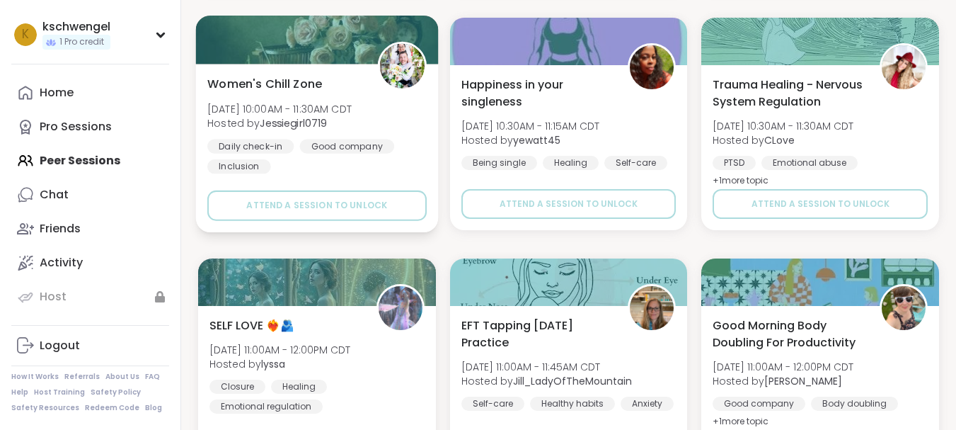
click at [257, 89] on span "Women's Chill Zone" at bounding box center [264, 83] width 115 height 17
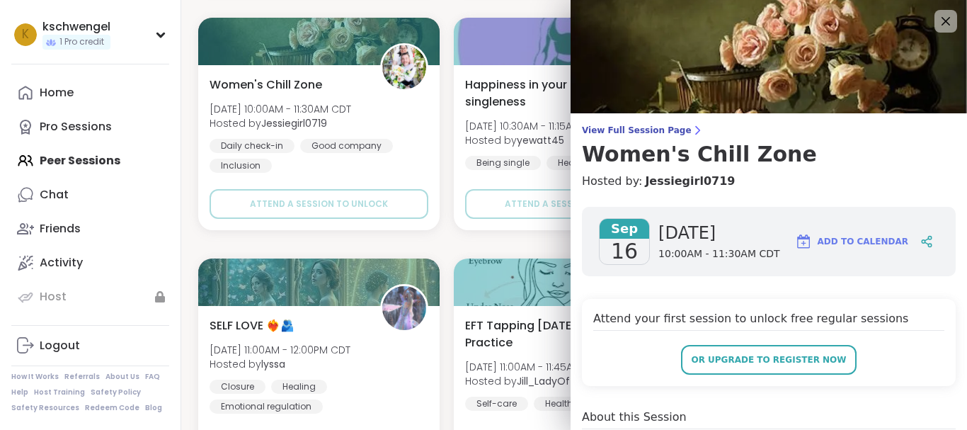
scroll to position [0, 0]
click at [936, 18] on icon at bounding box center [945, 21] width 18 height 18
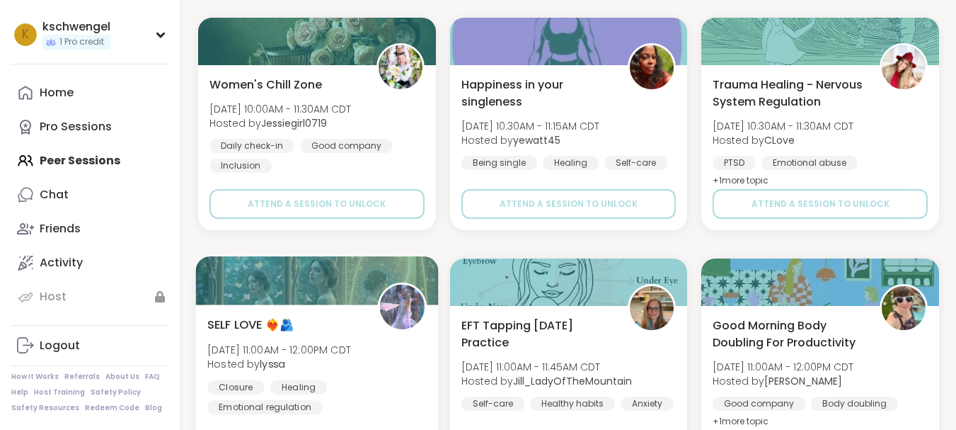
click at [253, 321] on span "SELF LOVE ❤️‍🔥🫂" at bounding box center [250, 324] width 86 height 17
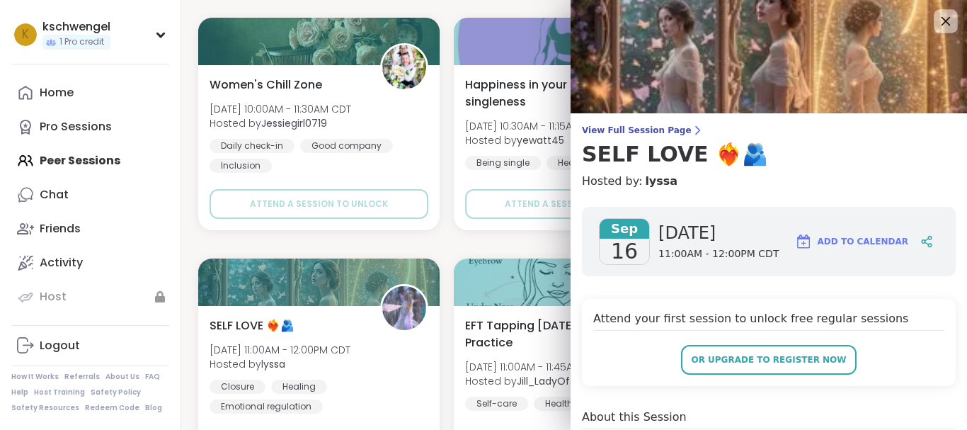
click at [936, 16] on icon at bounding box center [945, 21] width 18 height 18
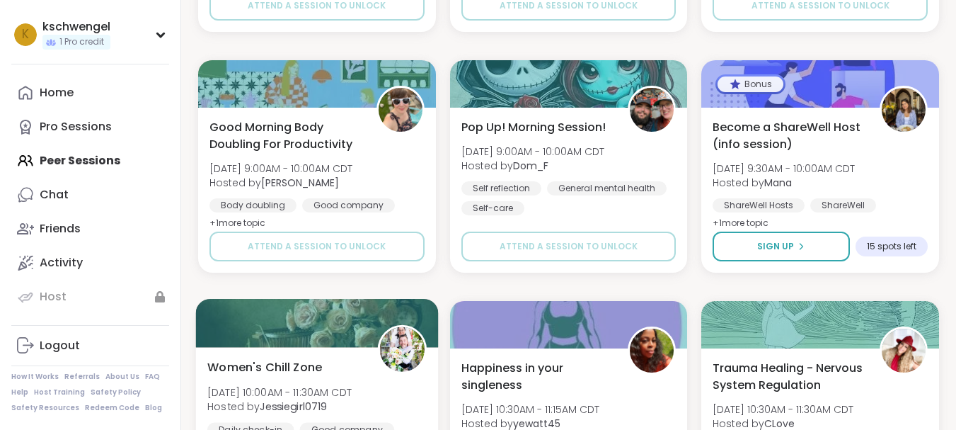
scroll to position [22975, 0]
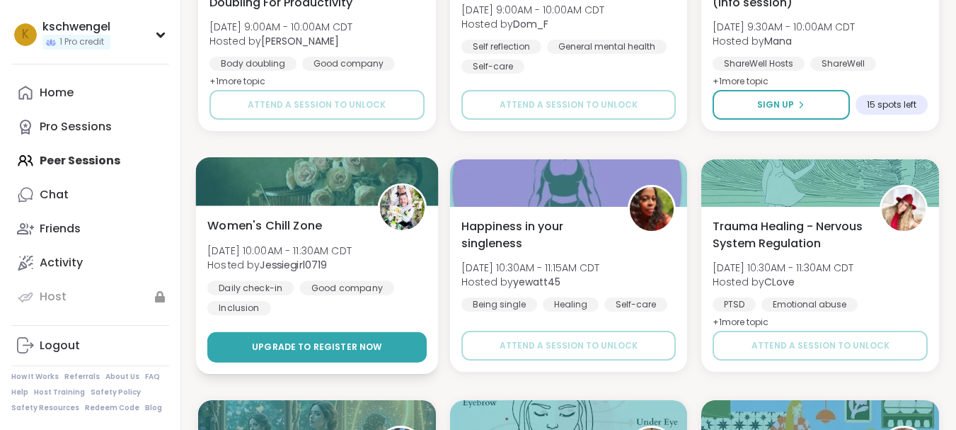
click at [299, 349] on span "Upgrade to register now" at bounding box center [317, 346] width 130 height 13
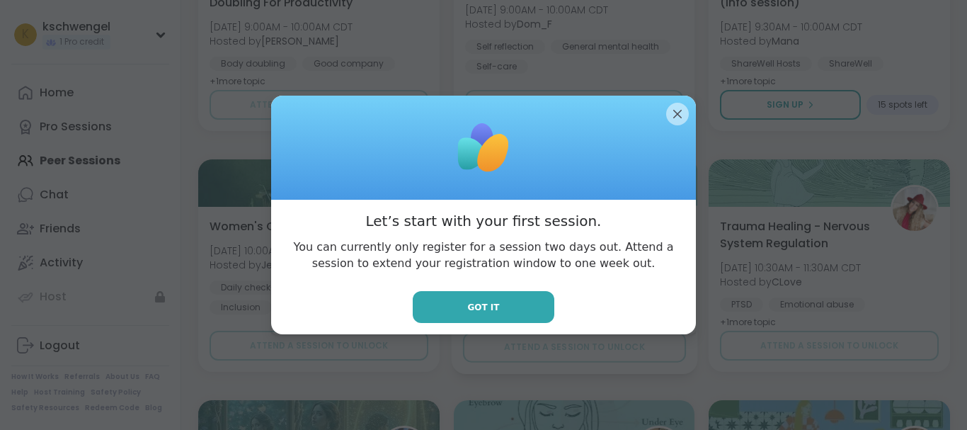
drag, startPoint x: 473, startPoint y: 309, endPoint x: 455, endPoint y: 192, distance: 118.2
click at [471, 309] on span "Got it" at bounding box center [483, 307] width 32 height 13
